Goal: Book appointment/travel/reservation

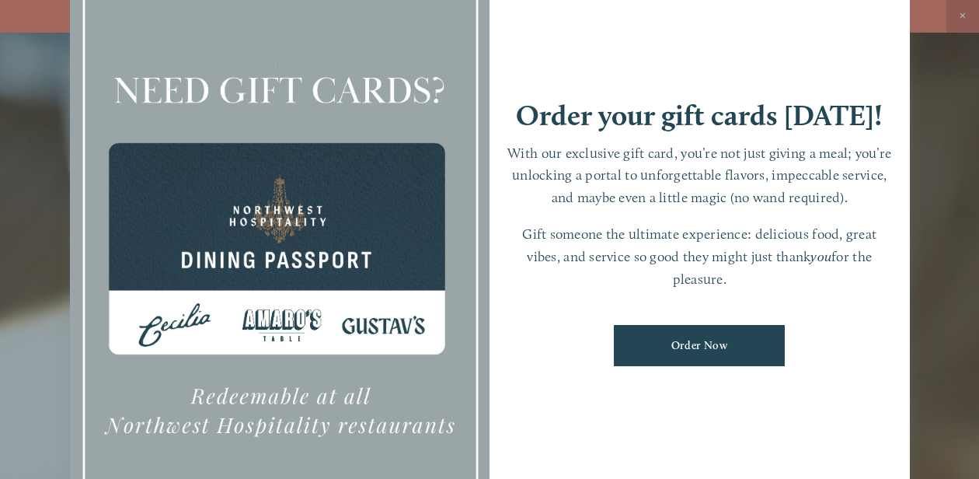
scroll to position [33, 0]
click at [917, 339] on div at bounding box center [489, 239] width 979 height 479
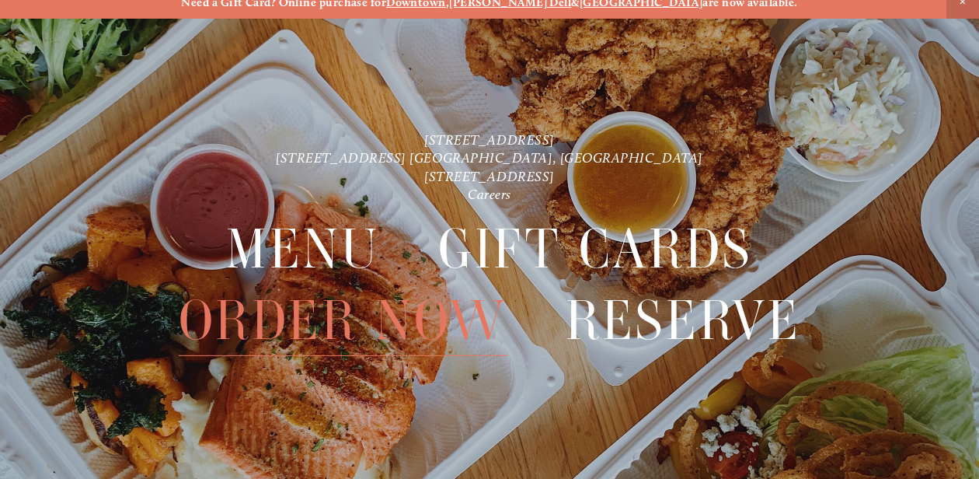
scroll to position [21, 0]
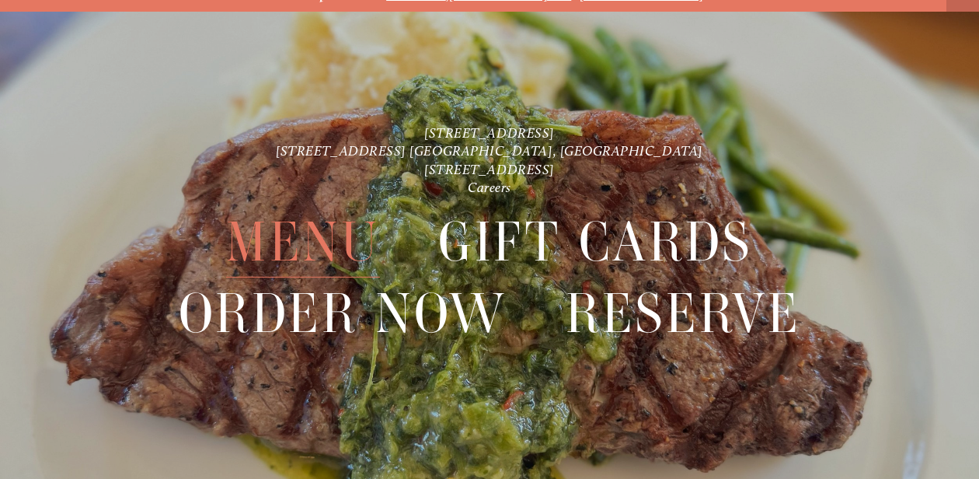
click at [304, 251] on span "Menu" at bounding box center [302, 242] width 153 height 71
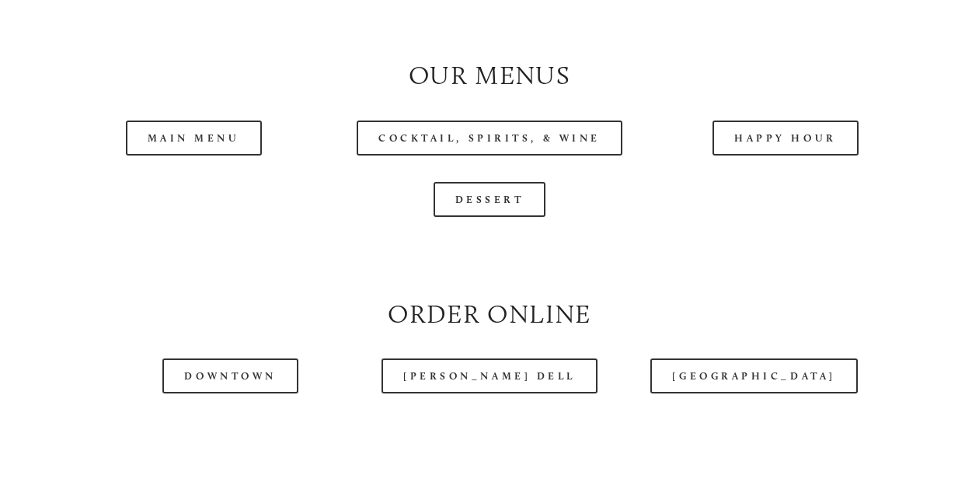
scroll to position [1448, 0]
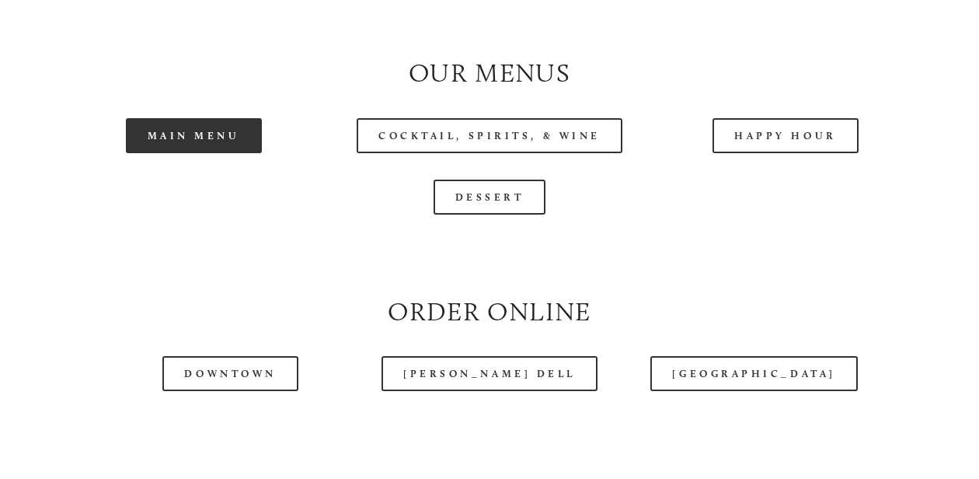
click at [197, 138] on link "Main Menu" at bounding box center [194, 135] width 136 height 35
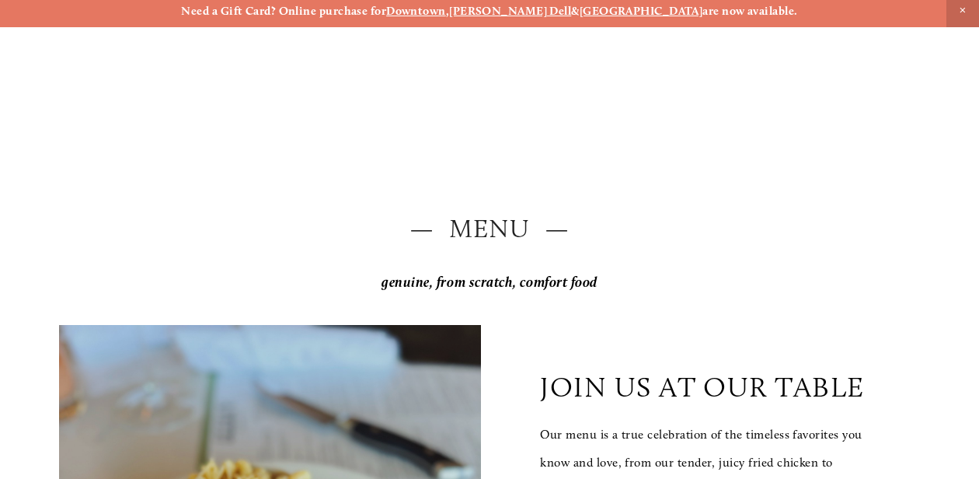
scroll to position [0, 0]
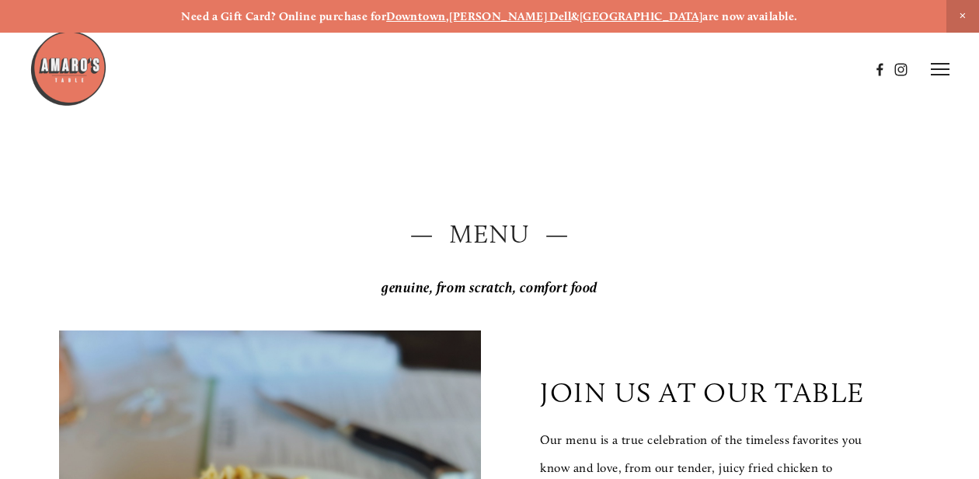
click at [613, 13] on strong "[GEOGRAPHIC_DATA]" at bounding box center [642, 16] width 124 height 14
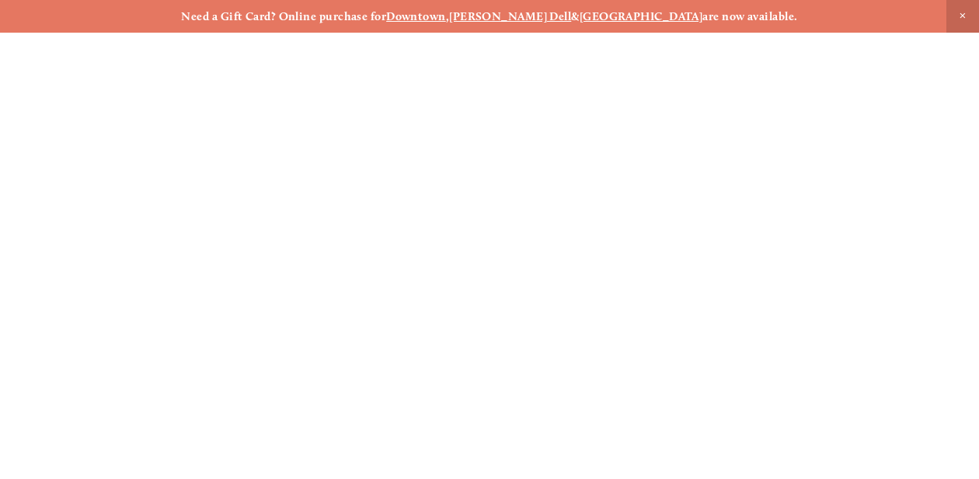
scroll to position [21, 0]
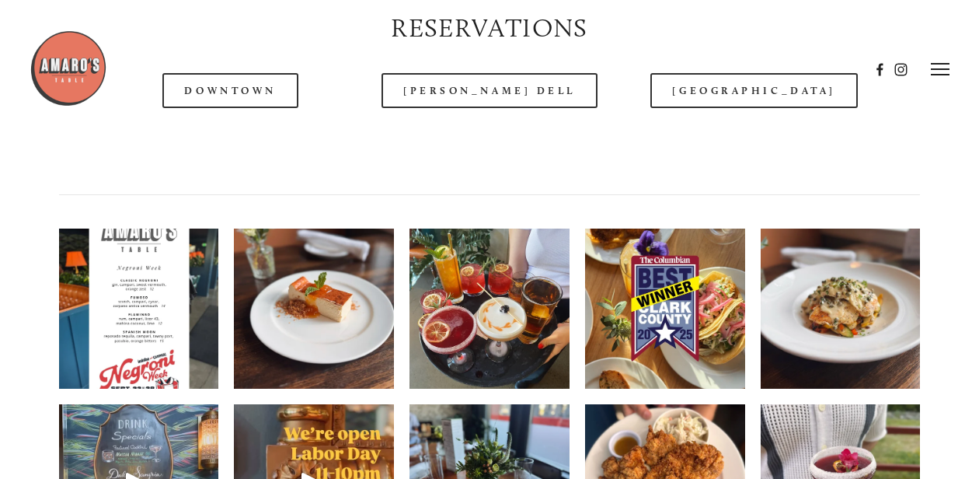
scroll to position [1908, 0]
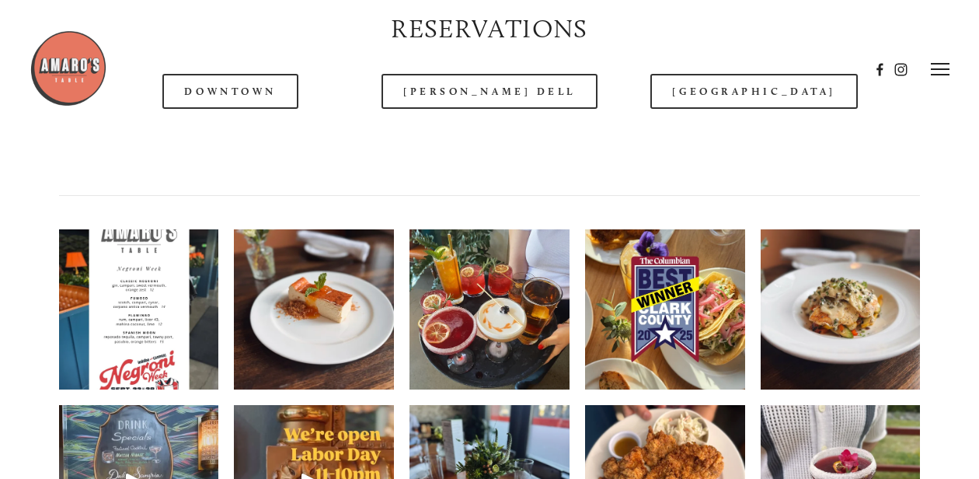
click at [753, 102] on div at bounding box center [450, 70] width 840 height 80
click at [744, 96] on div at bounding box center [450, 70] width 840 height 80
click at [759, 89] on div at bounding box center [450, 70] width 840 height 80
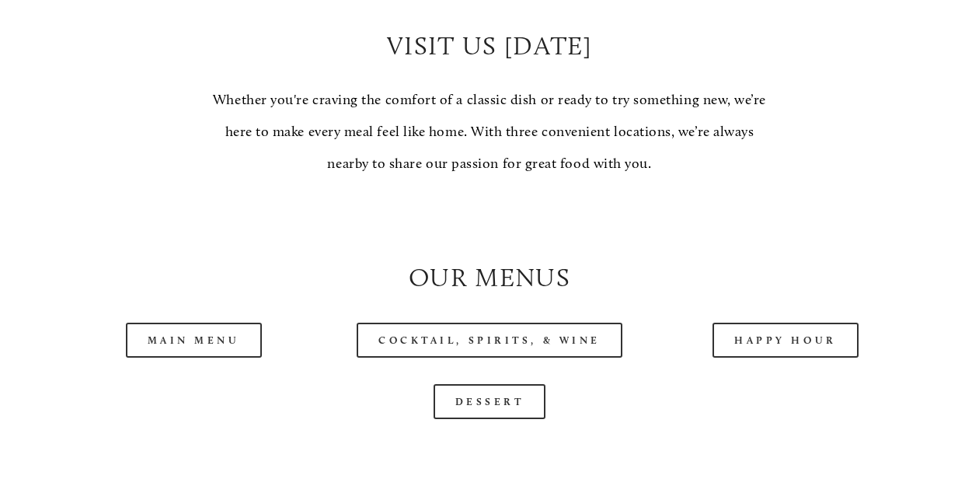
scroll to position [1246, 0]
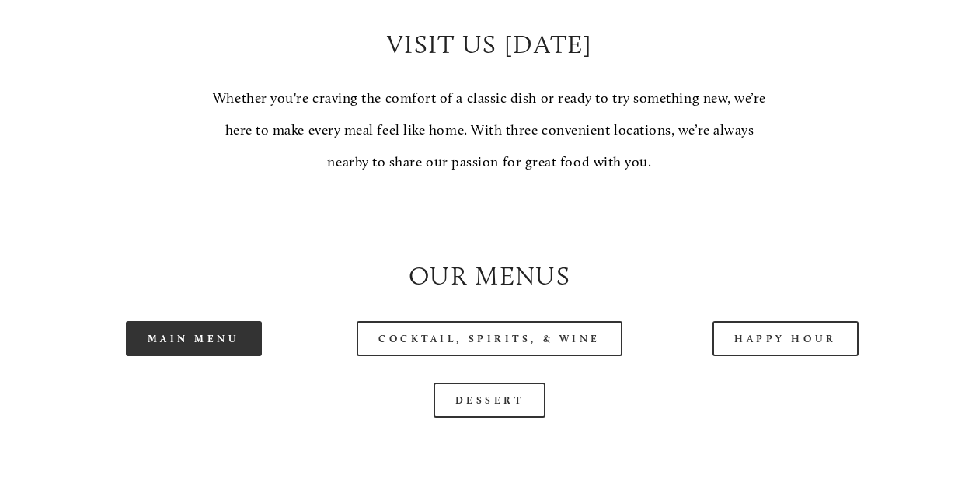
click at [217, 333] on link "Main Menu" at bounding box center [194, 338] width 136 height 35
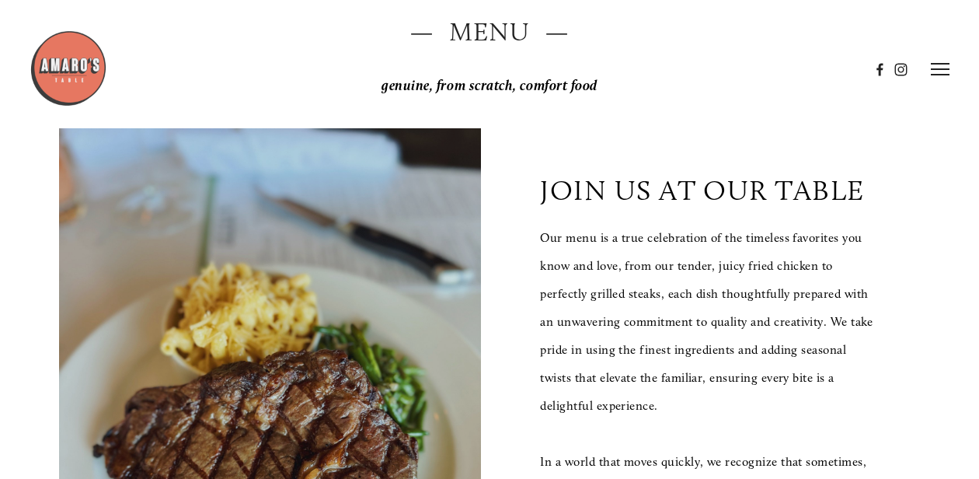
scroll to position [0, 0]
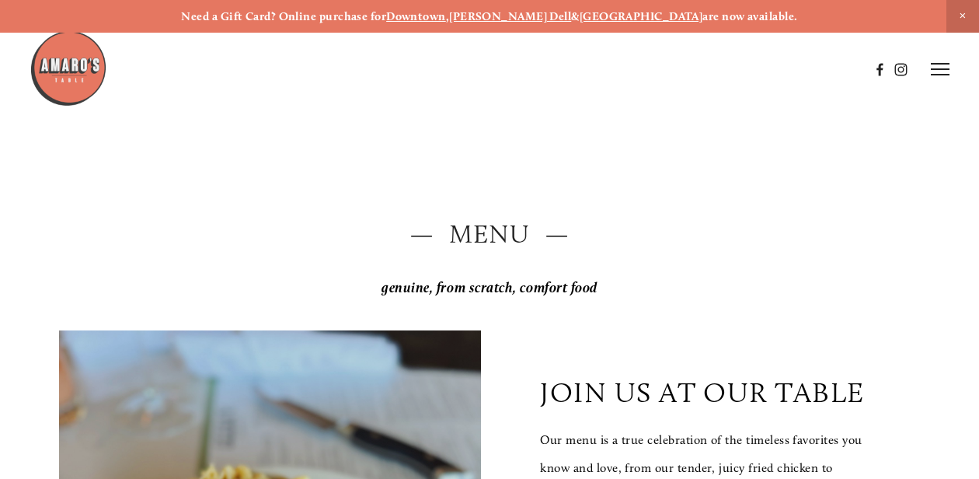
click at [944, 68] on icon at bounding box center [940, 69] width 19 height 14
click at [843, 67] on span "Reserve" at bounding box center [849, 68] width 36 height 13
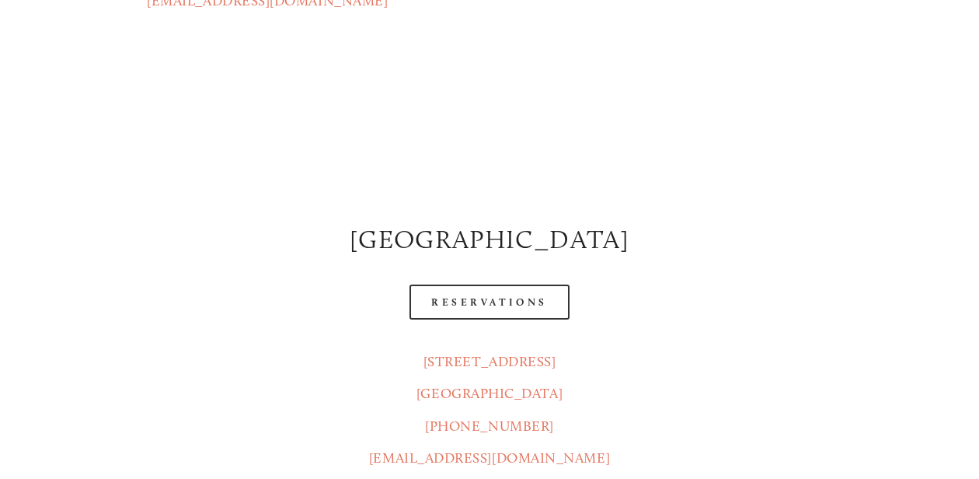
scroll to position [606, 0]
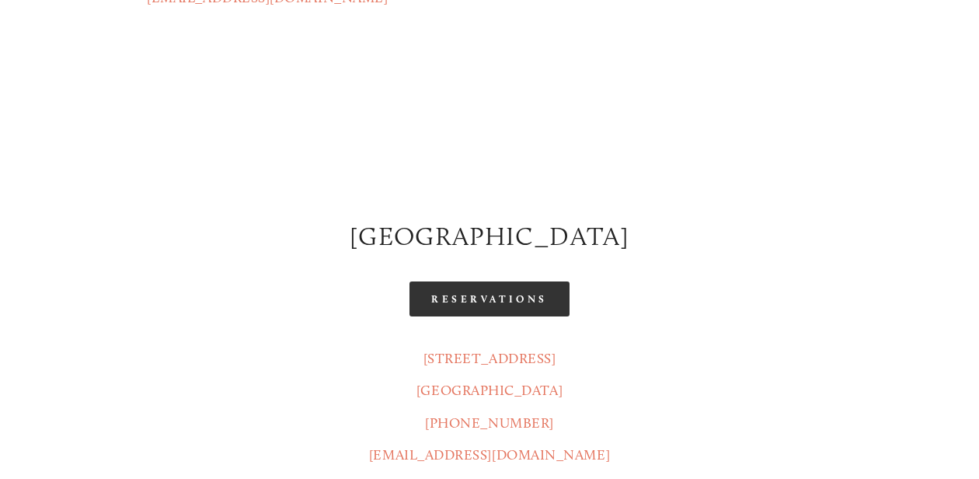
click at [455, 281] on link "Reservations" at bounding box center [490, 298] width 160 height 35
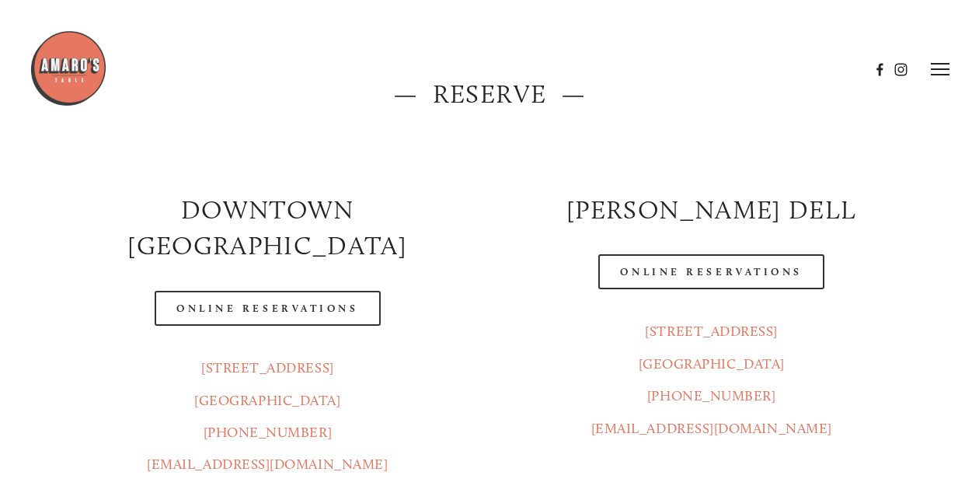
scroll to position [0, 0]
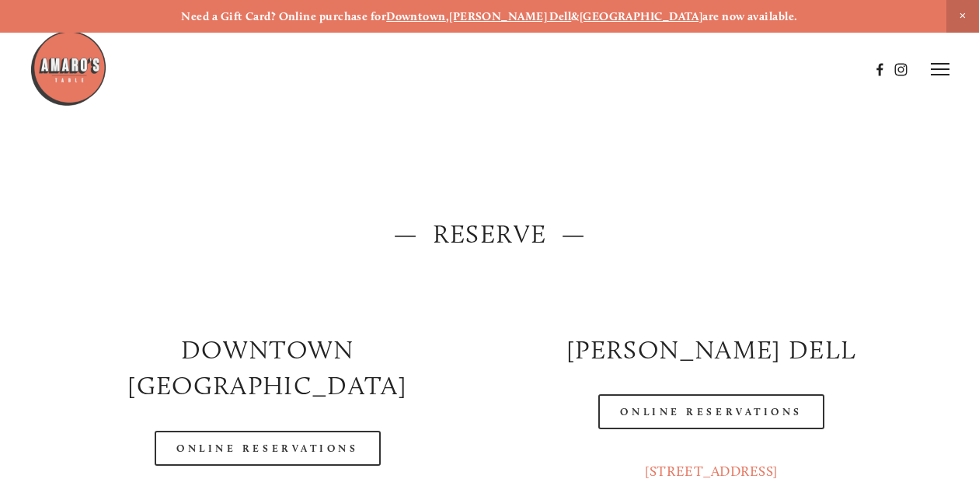
click at [937, 74] on icon at bounding box center [940, 69] width 19 height 14
click at [673, 66] on span "Menu" at bounding box center [672, 68] width 29 height 13
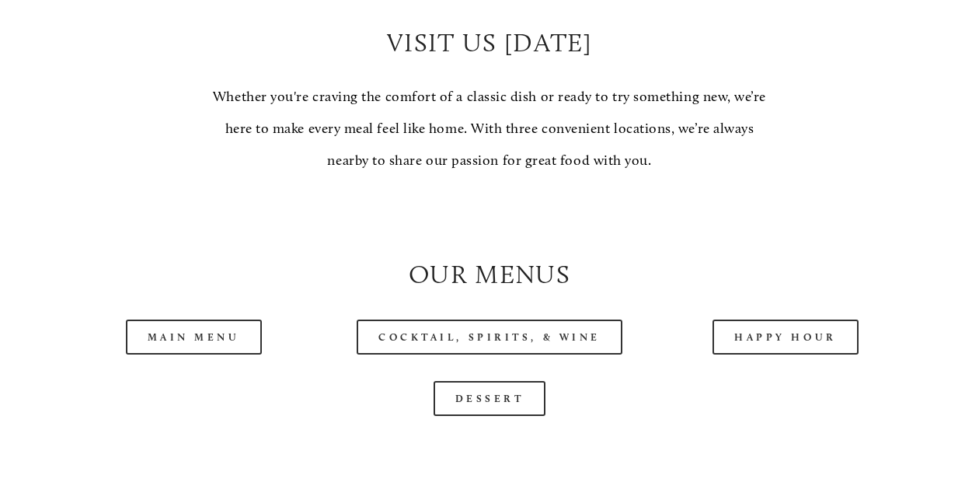
scroll to position [1259, 0]
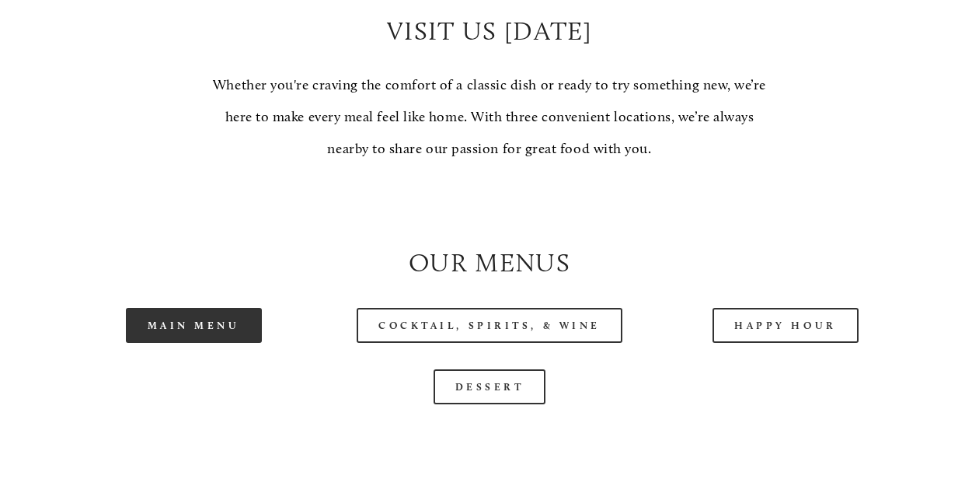
click at [197, 324] on link "Main Menu" at bounding box center [194, 325] width 136 height 35
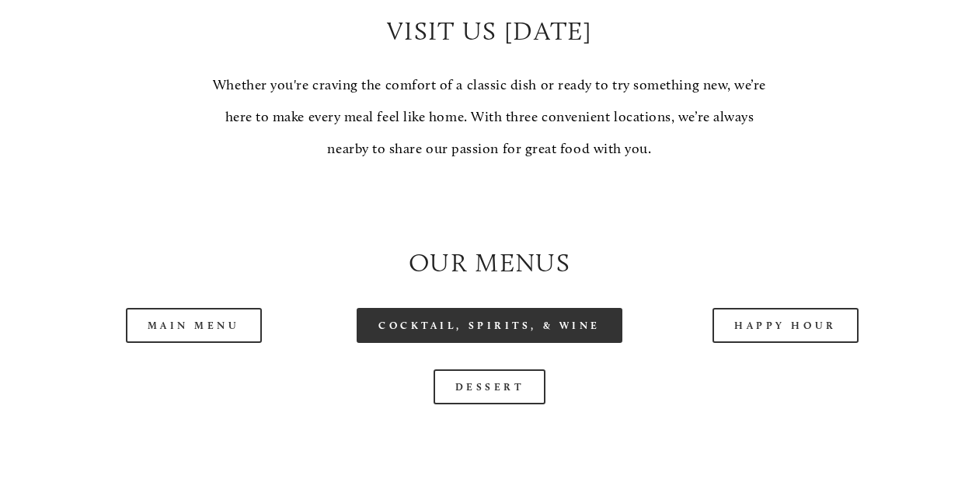
click at [511, 327] on link "Cocktail, Spirits, & Wine" at bounding box center [490, 325] width 266 height 35
